Goal: Find specific page/section: Find specific page/section

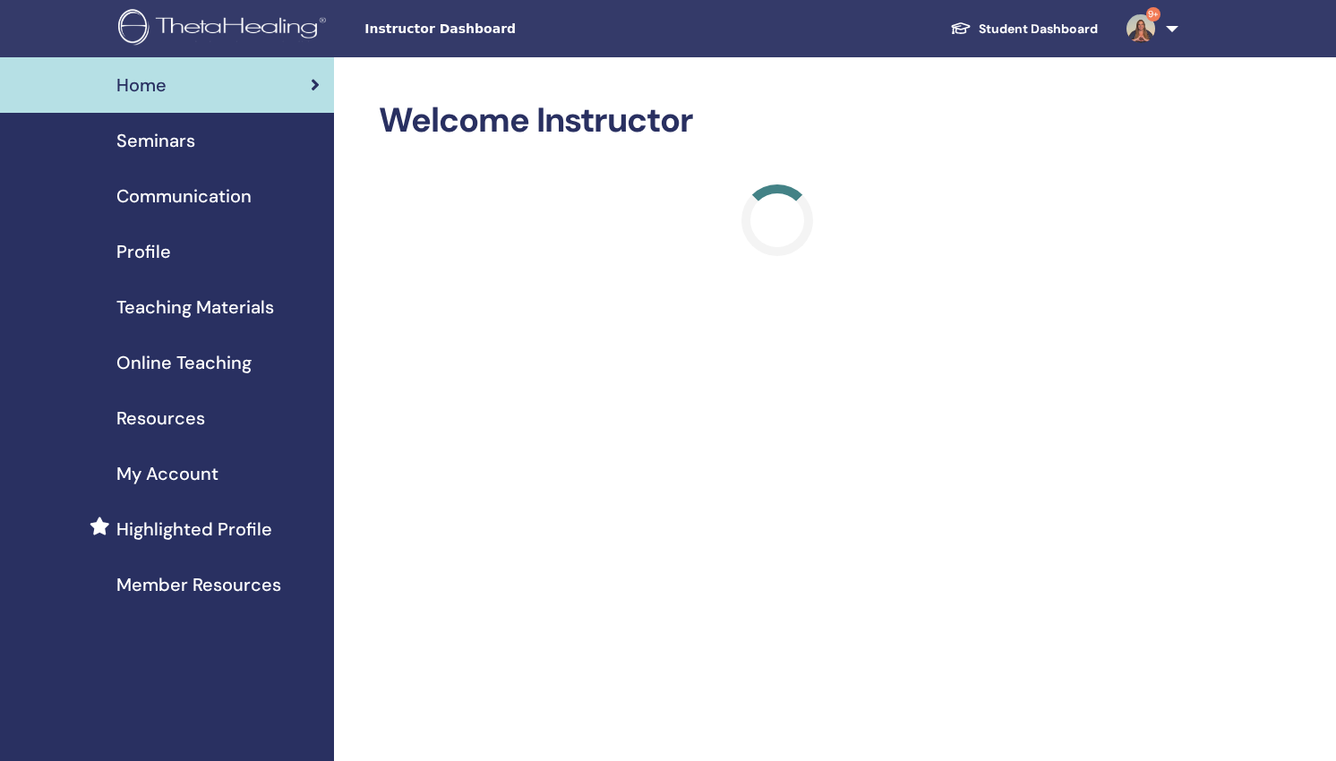
click at [255, 309] on span "Teaching Materials" at bounding box center [195, 307] width 158 height 27
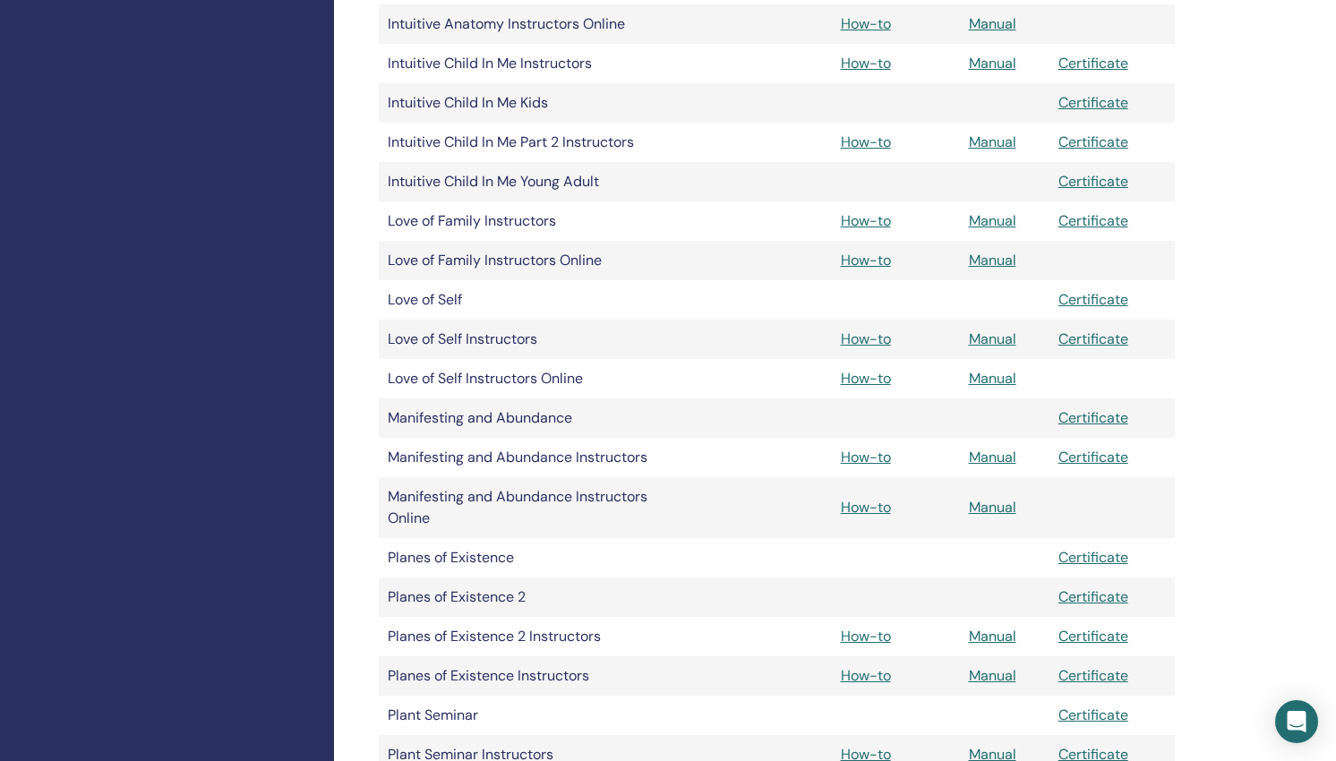
scroll to position [2474, 0]
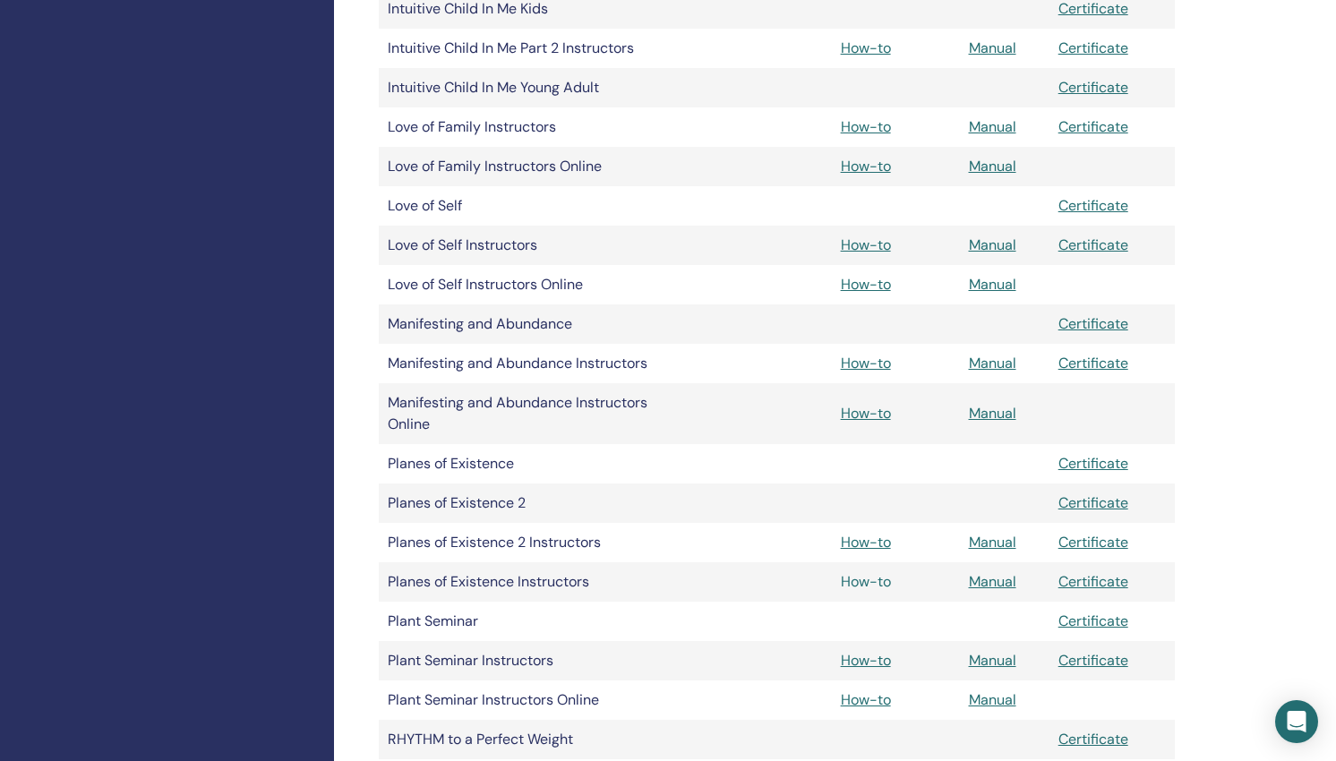
click at [860, 585] on link "How-to" at bounding box center [866, 581] width 50 height 19
